Goal: Feedback & Contribution: Submit feedback/report problem

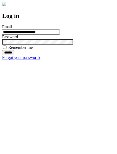
type input "**********"
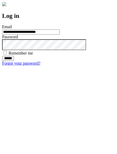
click at [14, 61] on input "******" at bounding box center [8, 58] width 12 height 5
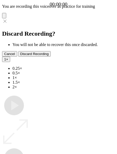
type input "**********"
